Goal: Navigation & Orientation: Understand site structure

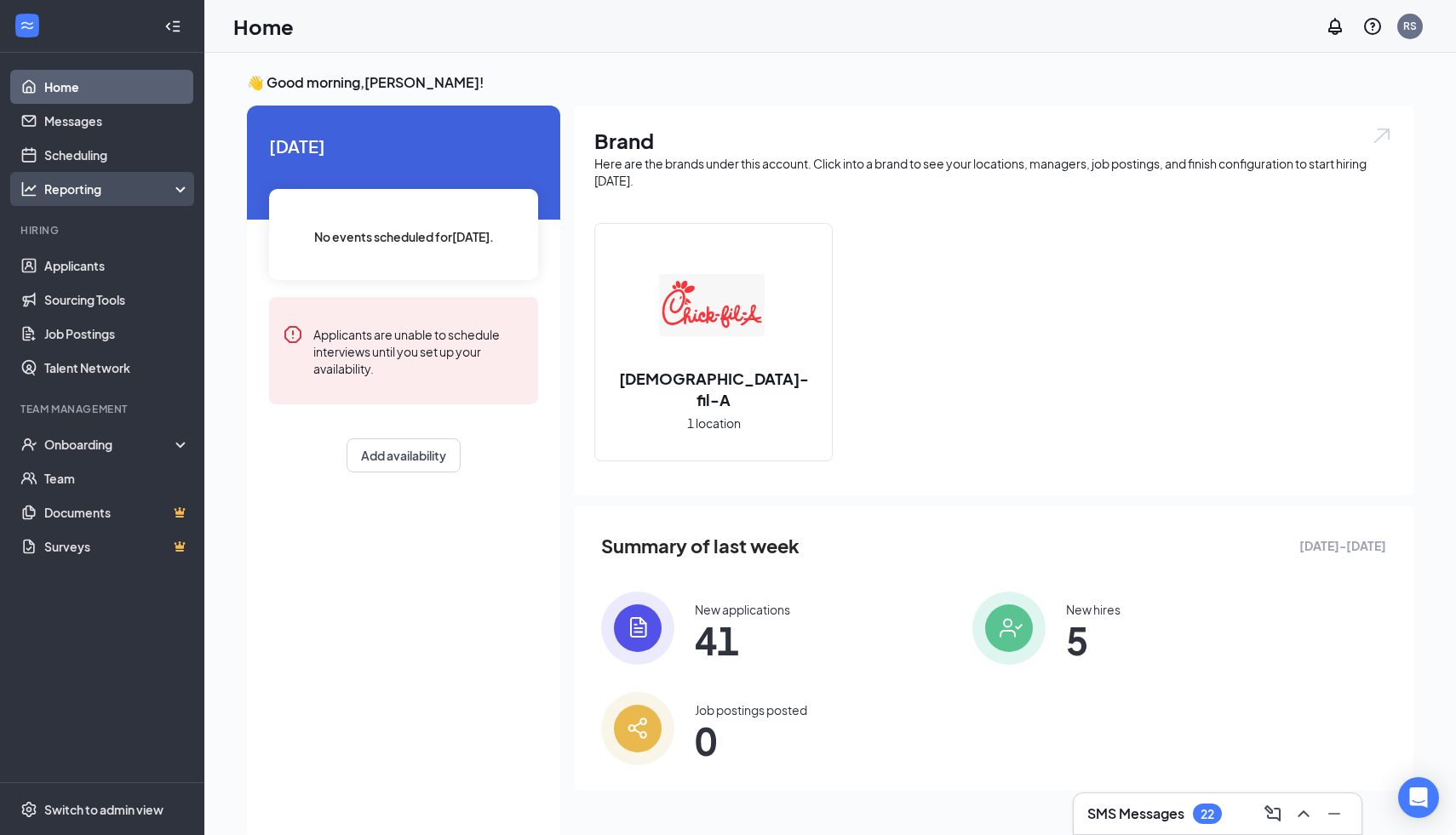
click at [82, 186] on div "Reporting" at bounding box center [118, 189] width 147 height 17
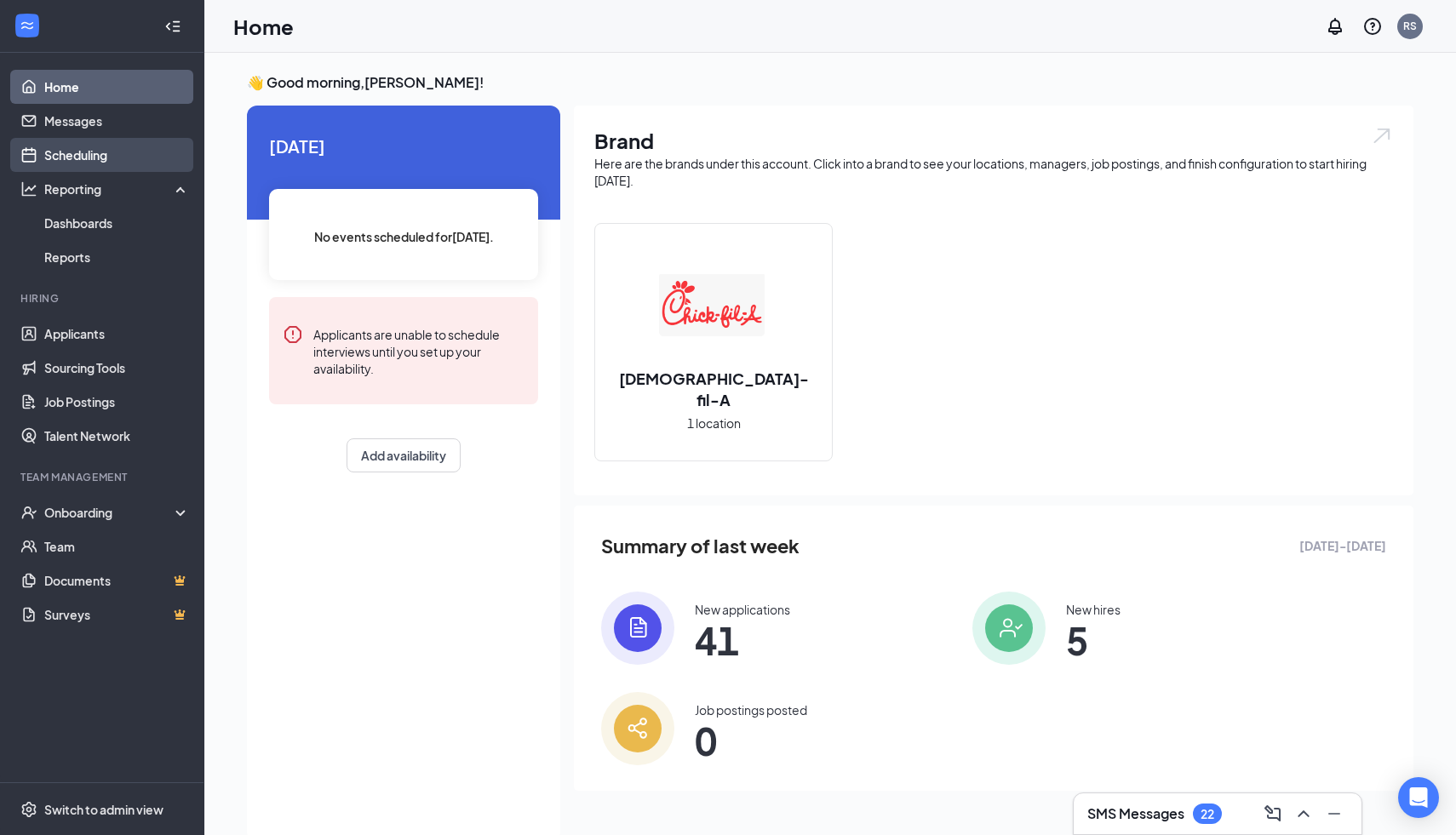
click at [91, 155] on link "Scheduling" at bounding box center [118, 154] width 146 height 34
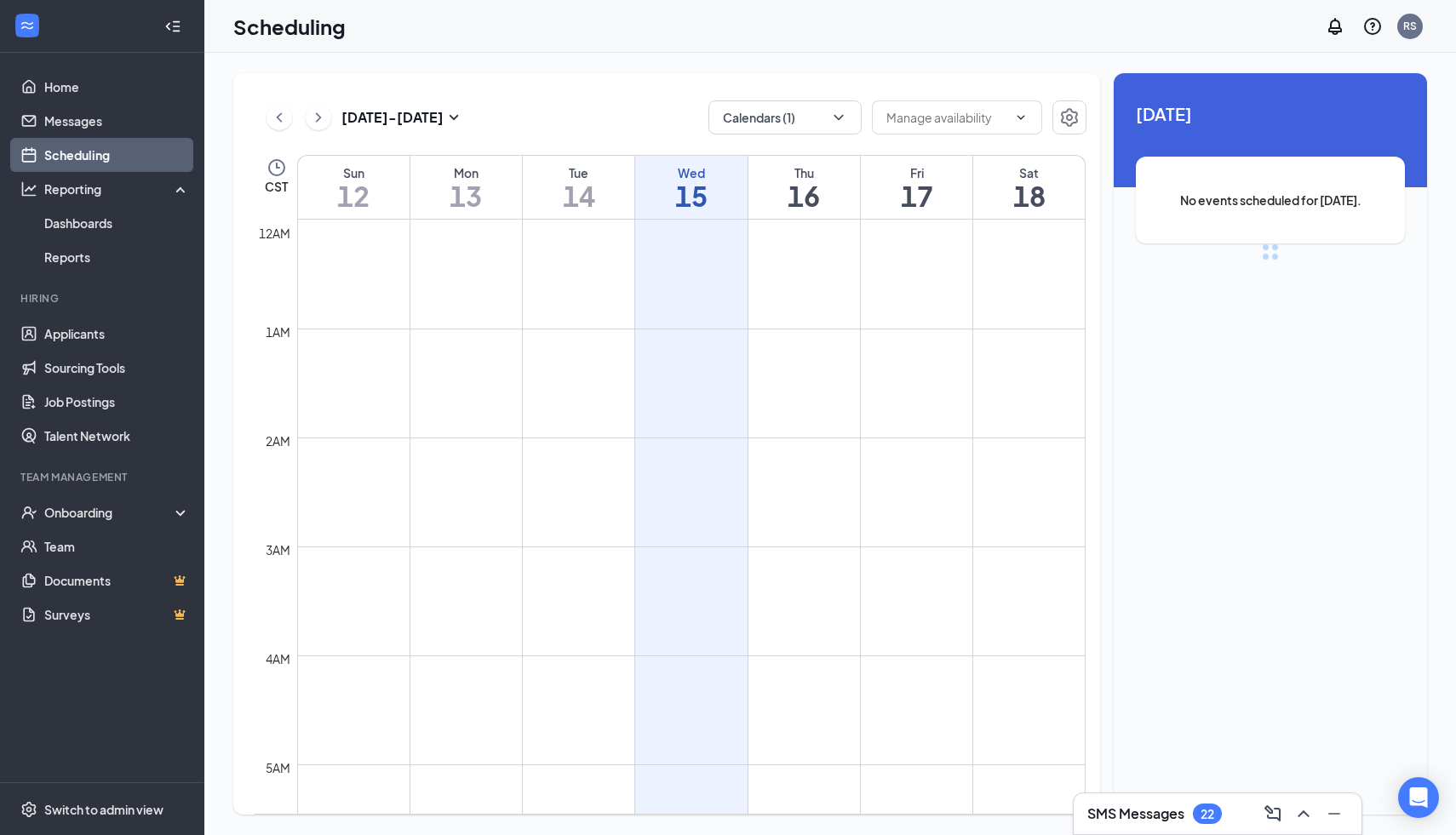
scroll to position [837, 0]
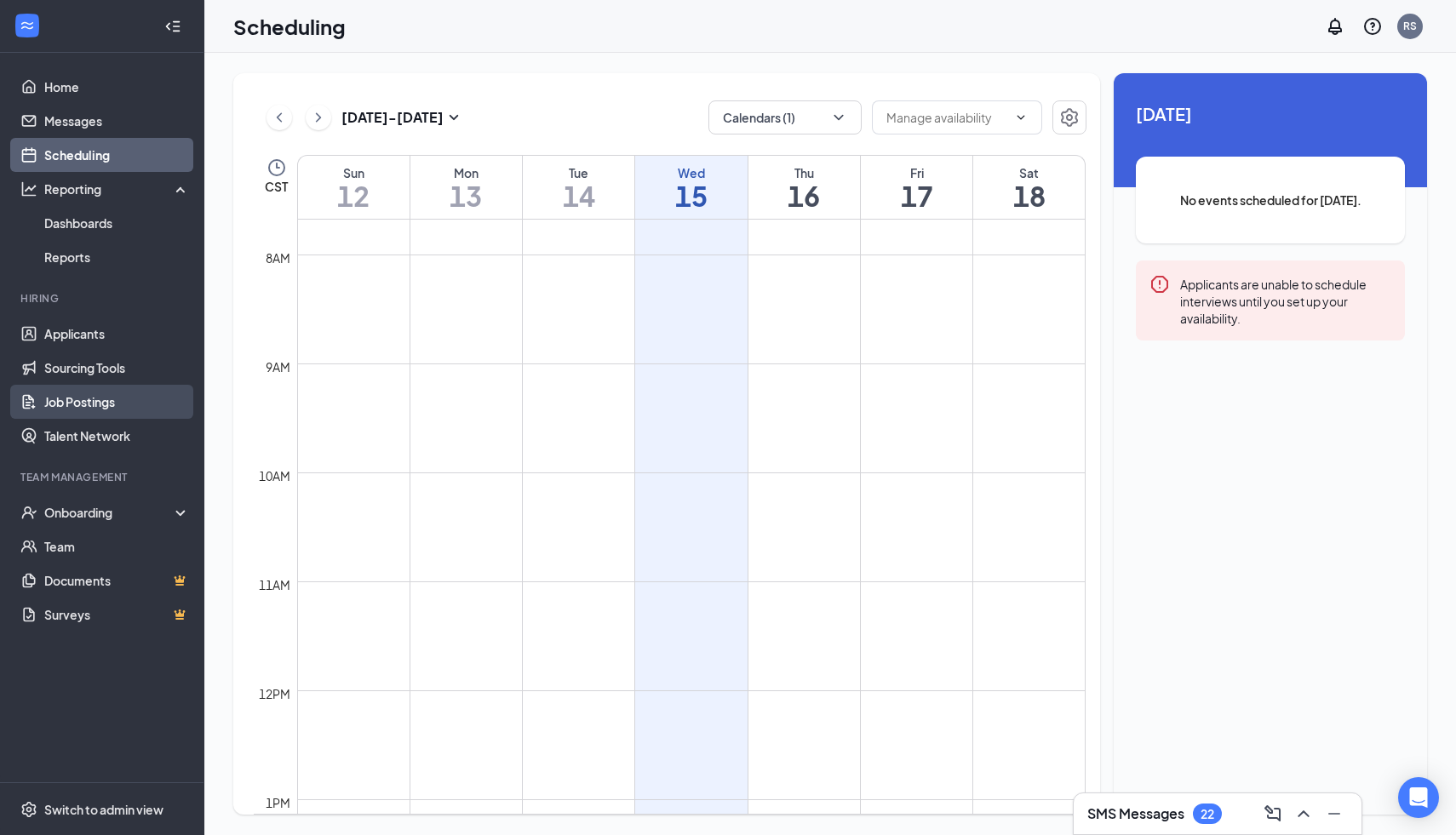
click at [84, 401] on link "Job Postings" at bounding box center [118, 401] width 146 height 34
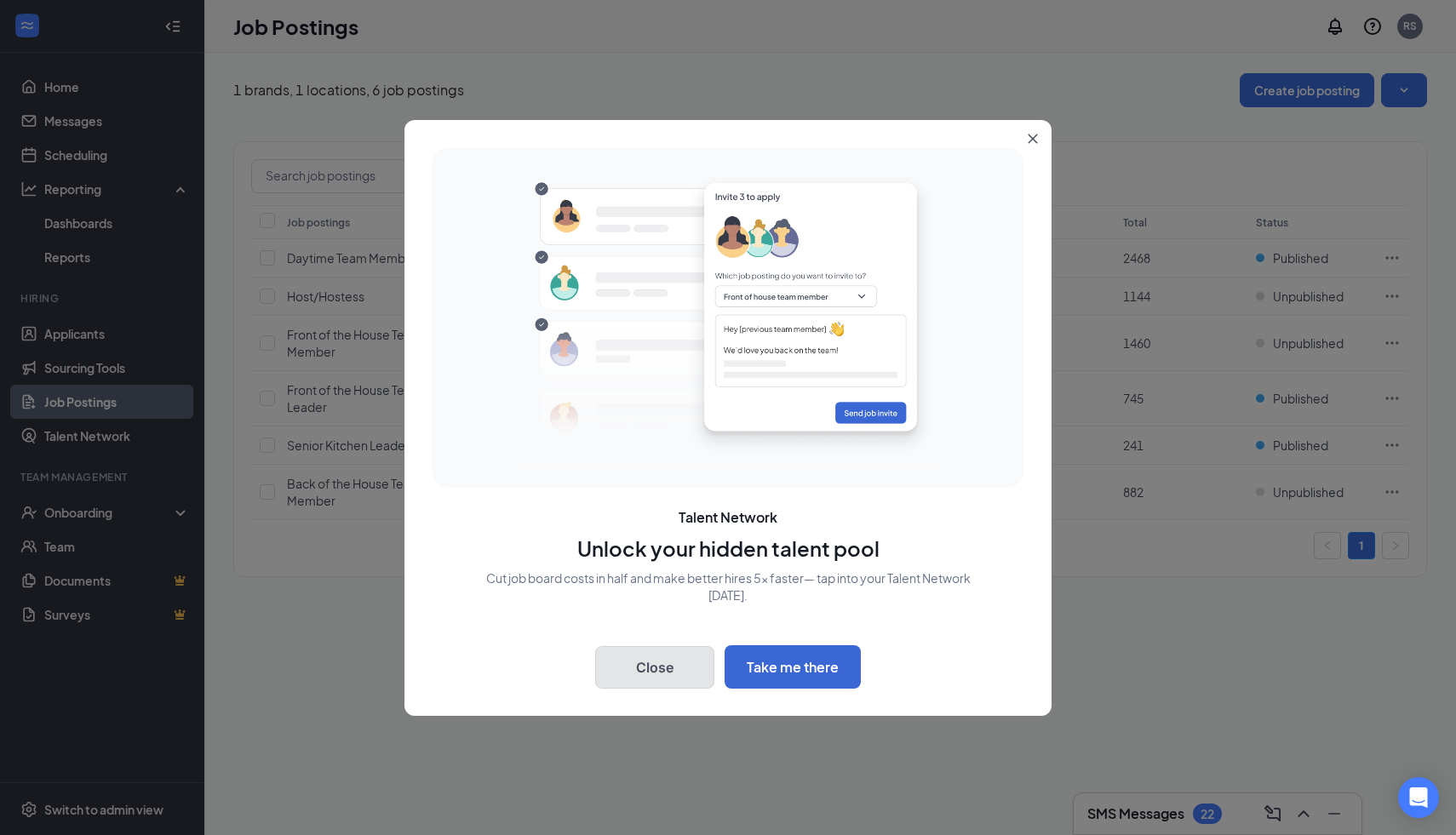
click at [657, 668] on button "Close" at bounding box center [655, 668] width 119 height 43
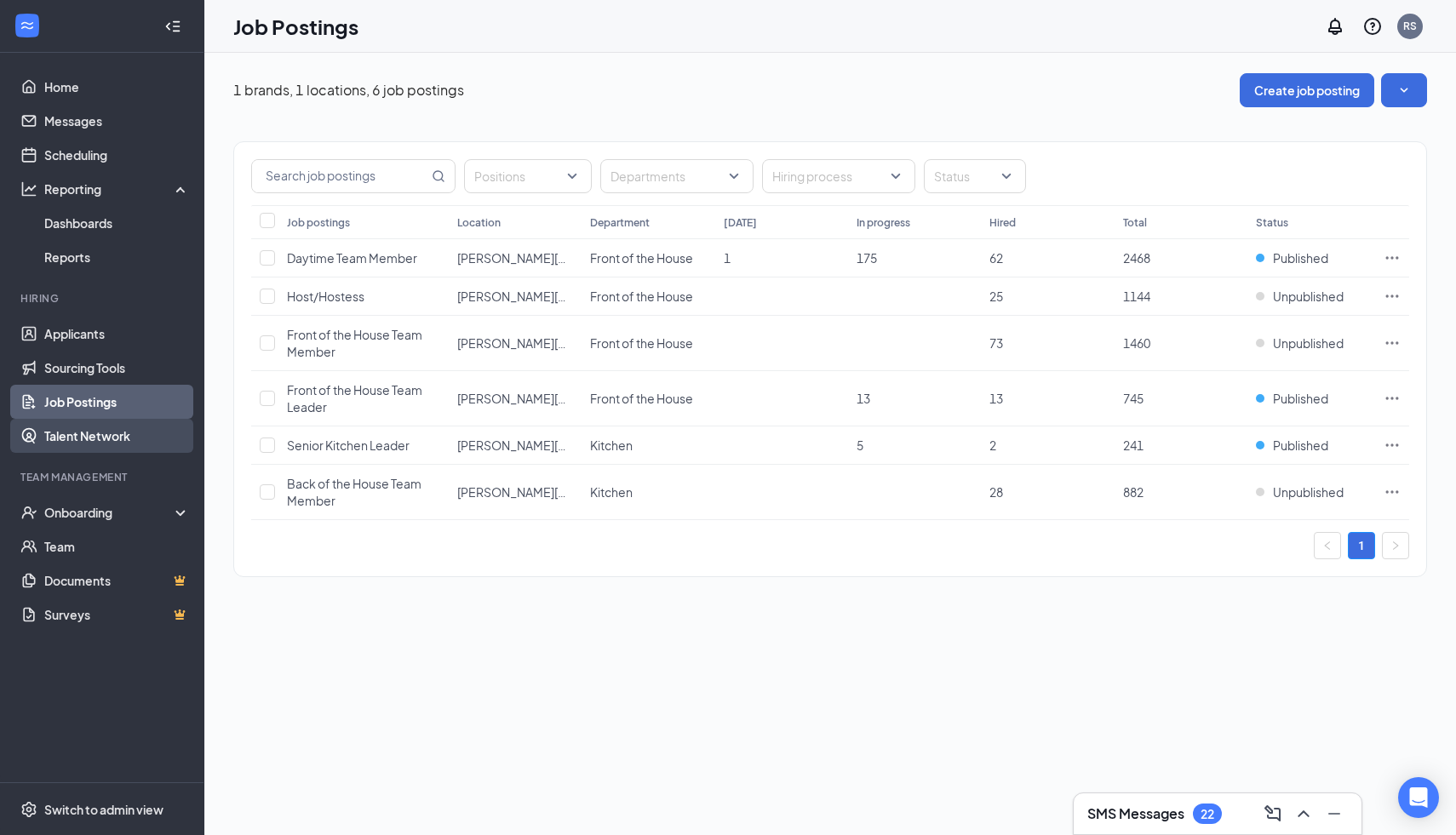
click at [82, 432] on link "Talent Network" at bounding box center [118, 435] width 146 height 34
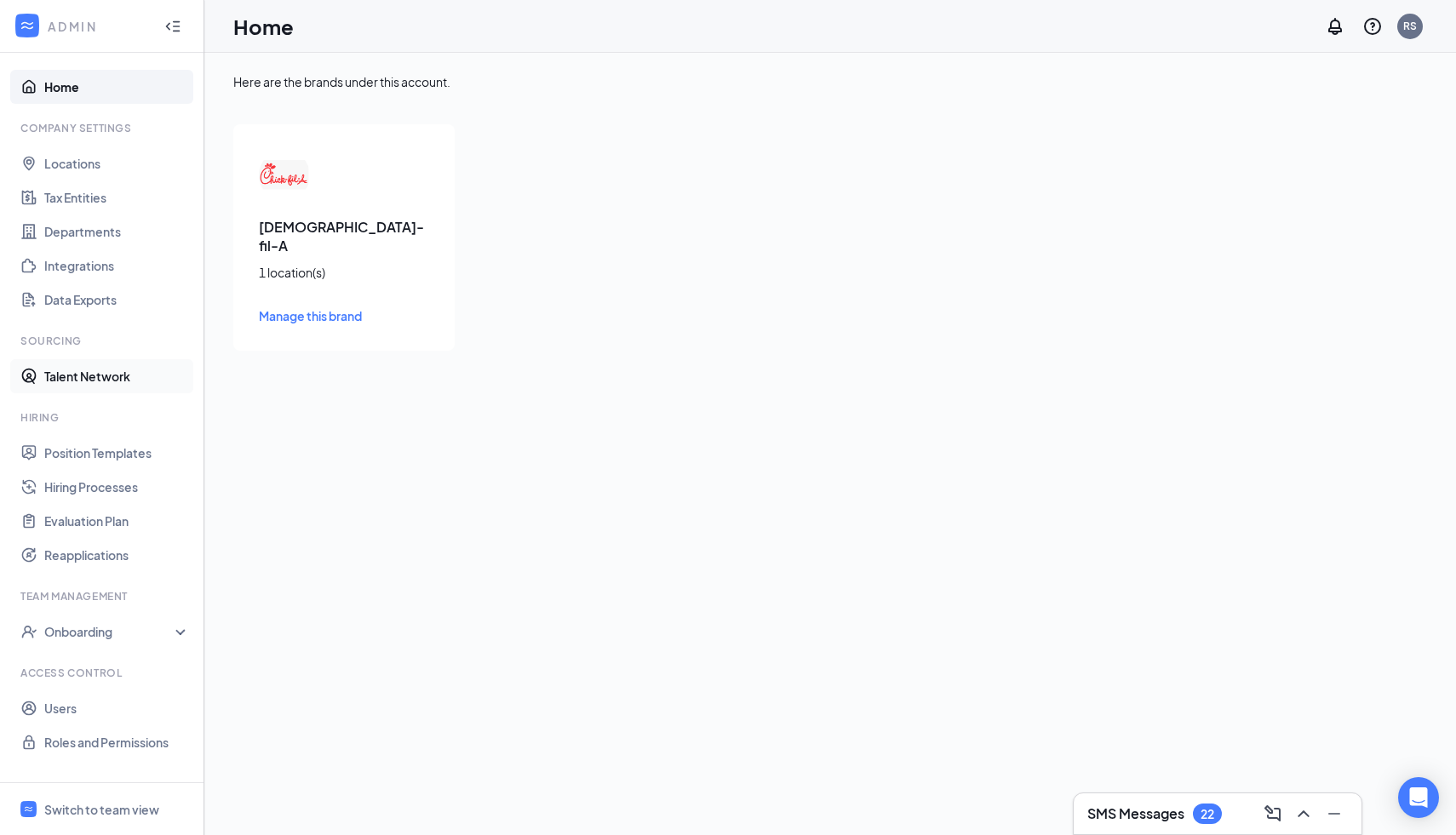
click at [93, 374] on link "Talent Network" at bounding box center [118, 376] width 146 height 34
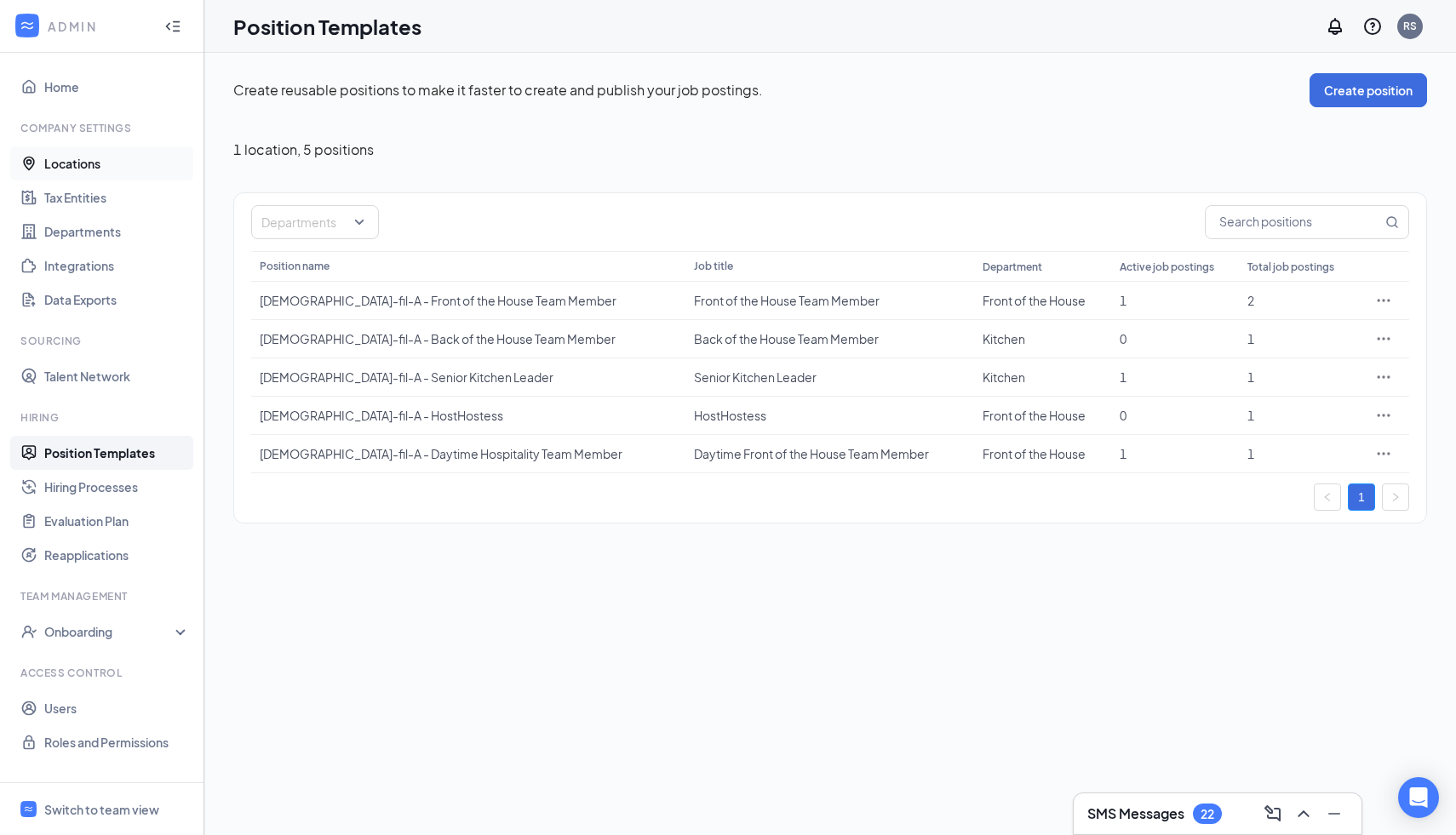
click at [79, 165] on link "Locations" at bounding box center [118, 163] width 146 height 34
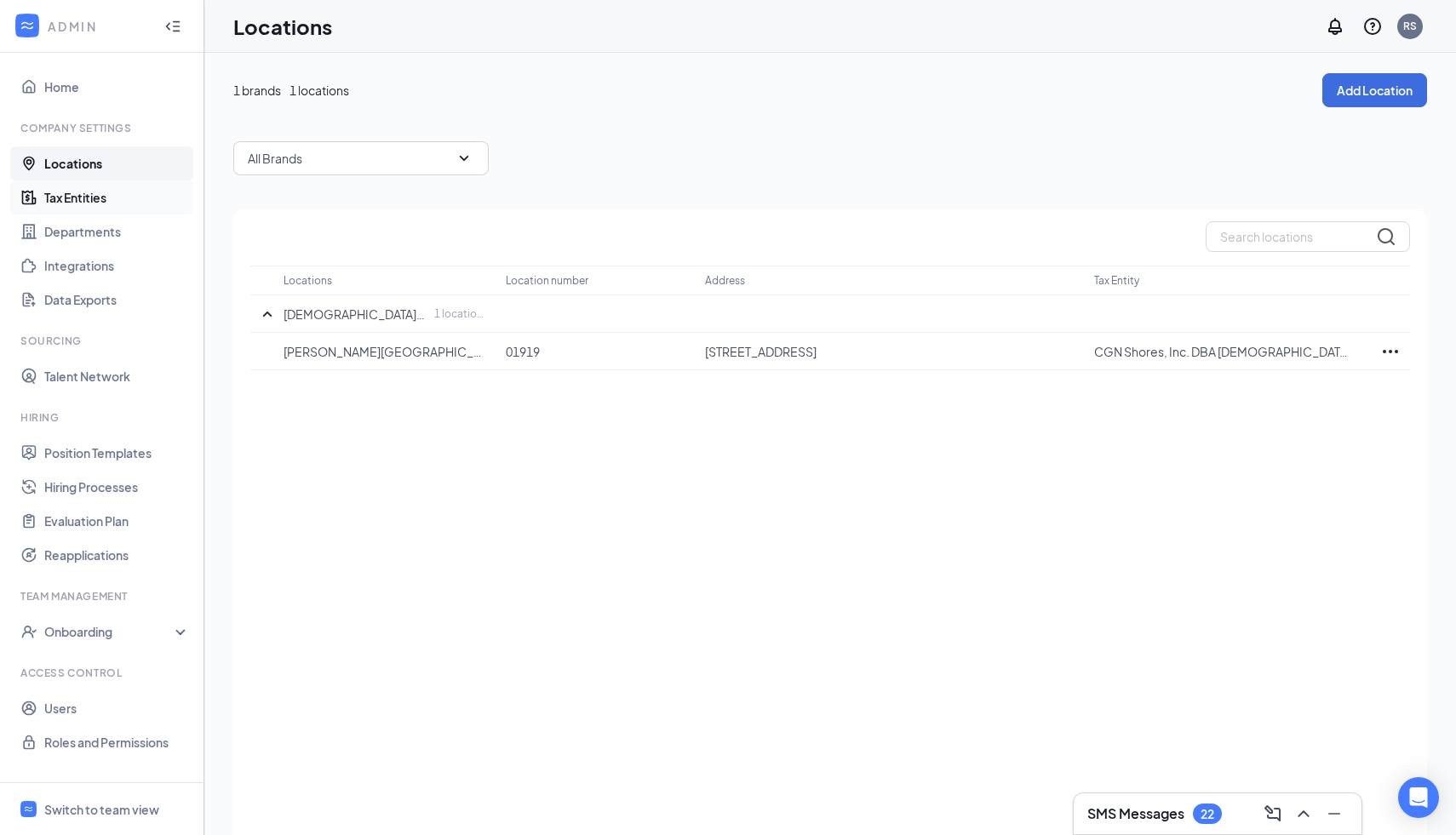
click at [72, 196] on link "Tax Entities" at bounding box center [118, 197] width 146 height 34
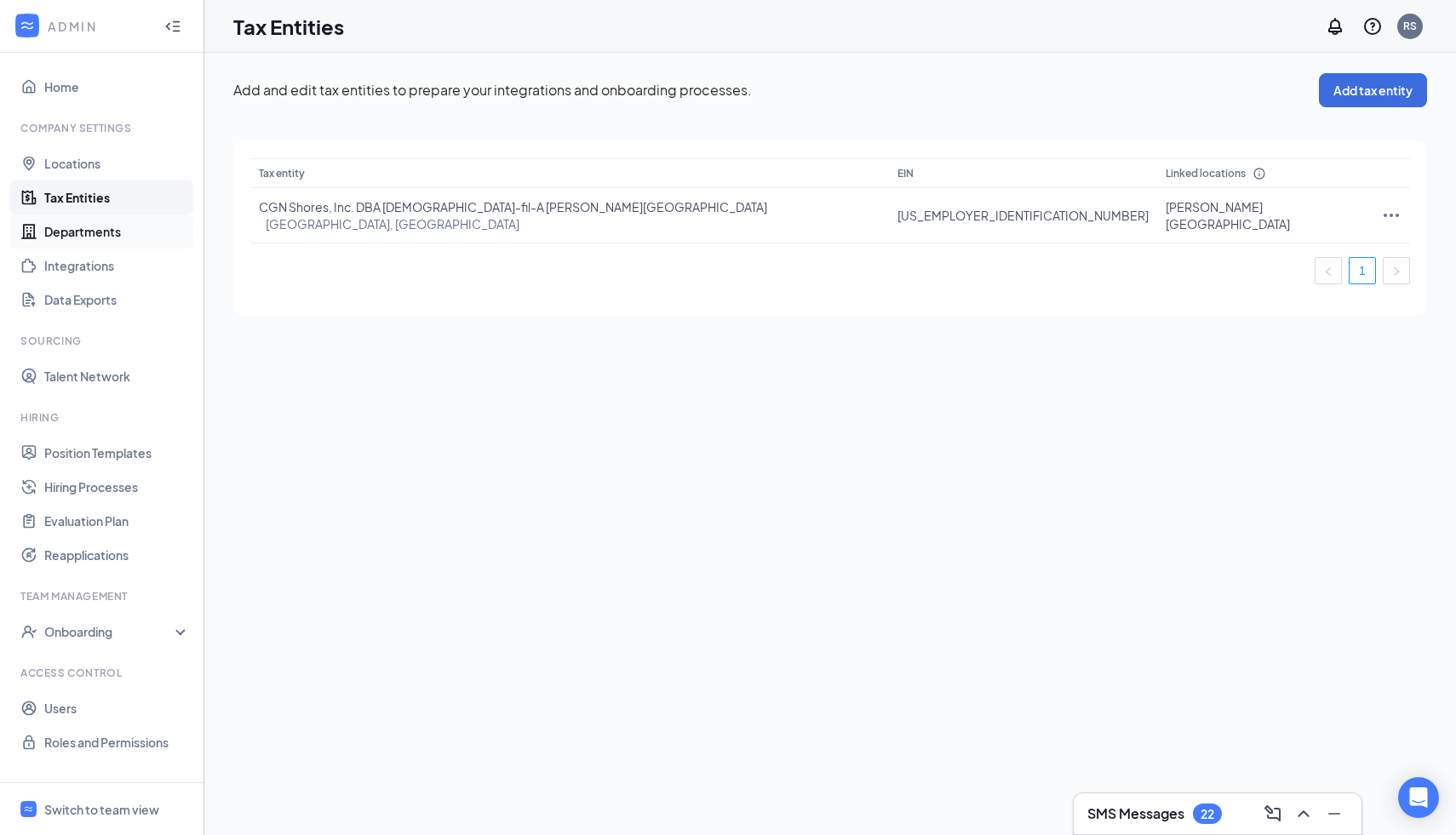
click at [74, 226] on link "Departments" at bounding box center [118, 231] width 146 height 34
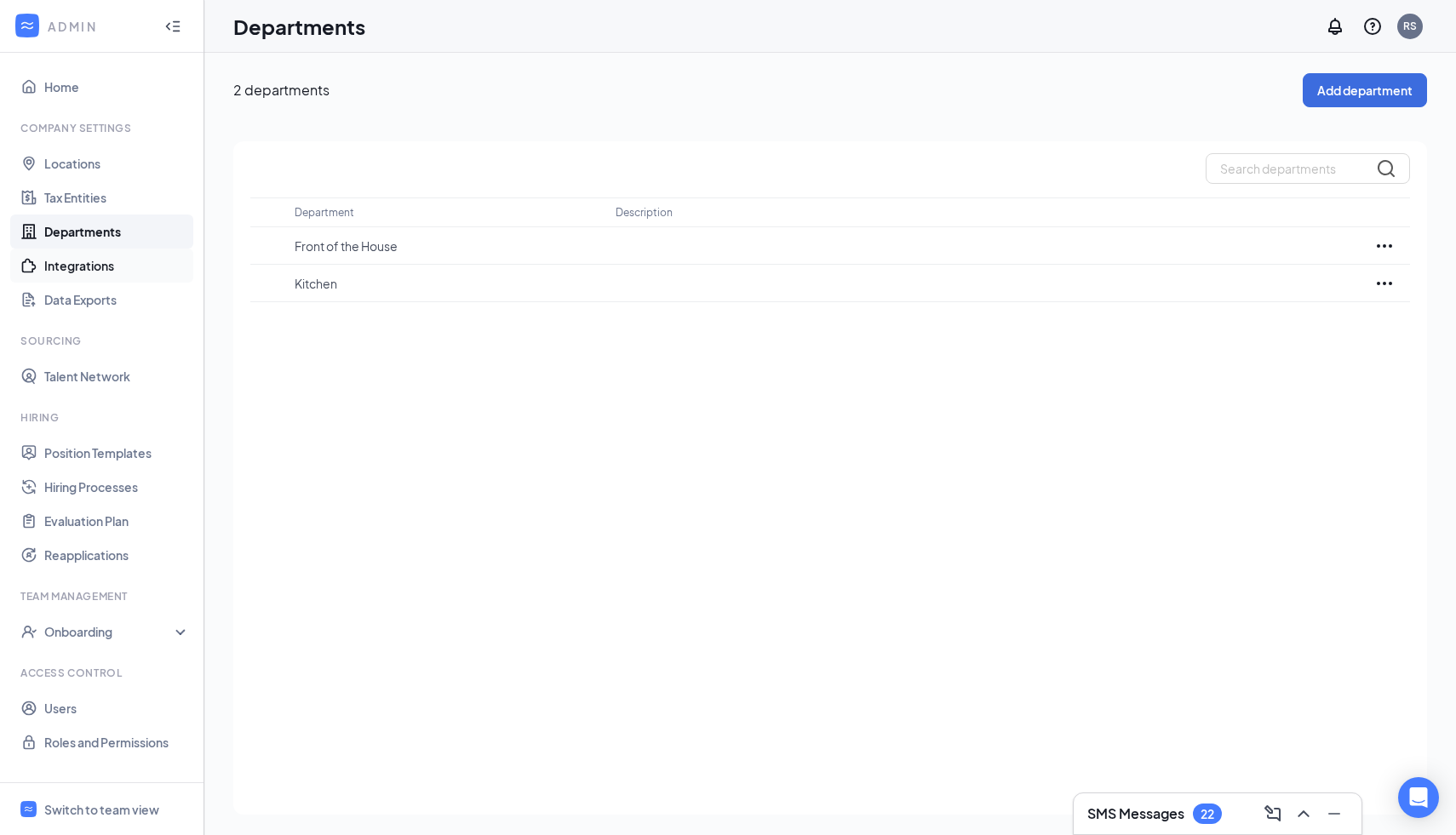
click at [62, 269] on link "Integrations" at bounding box center [118, 265] width 146 height 34
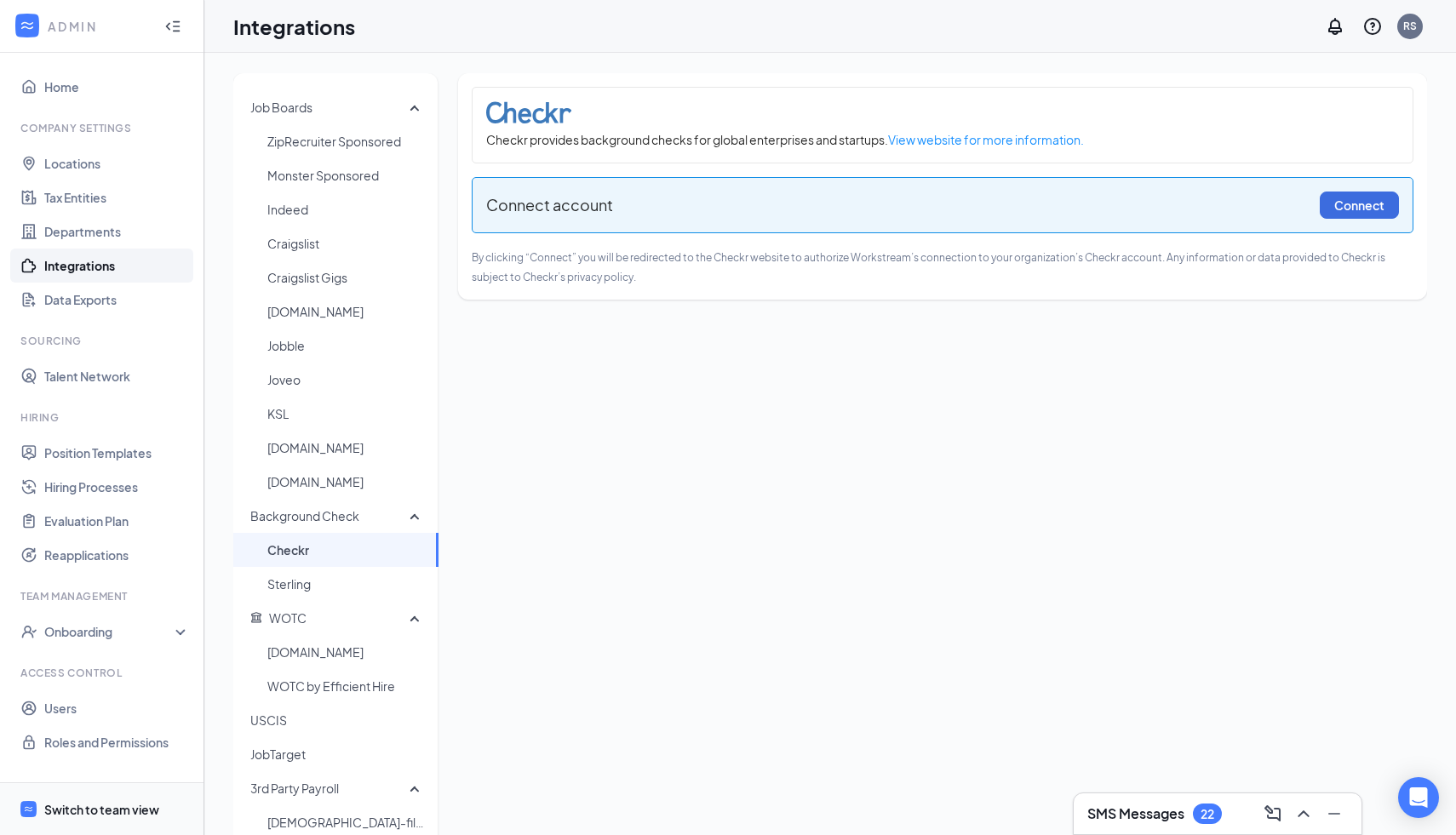
click at [68, 811] on div "Switch to team view" at bounding box center [102, 810] width 115 height 17
